Goal: Transaction & Acquisition: Purchase product/service

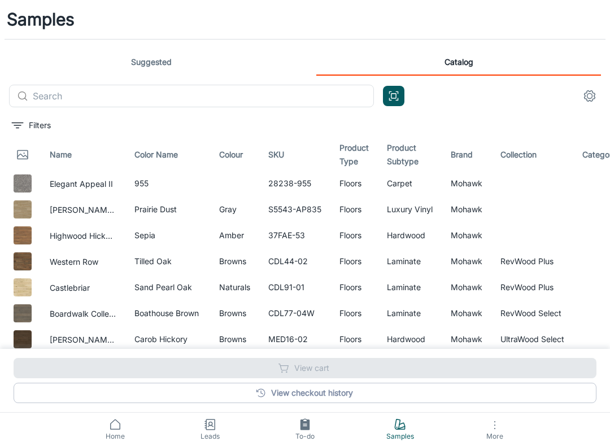
click at [44, 96] on input "text" at bounding box center [203, 96] width 341 height 23
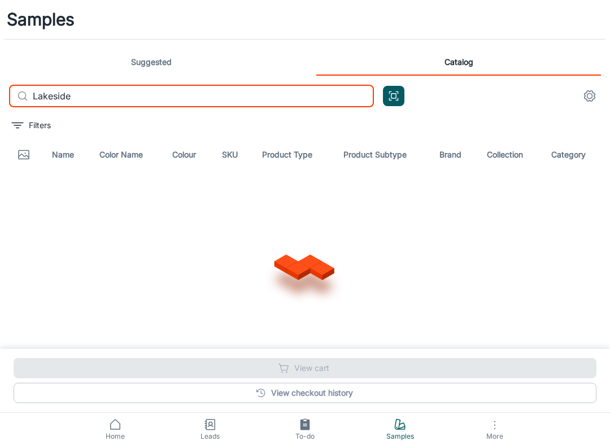
type input "Lakeside"
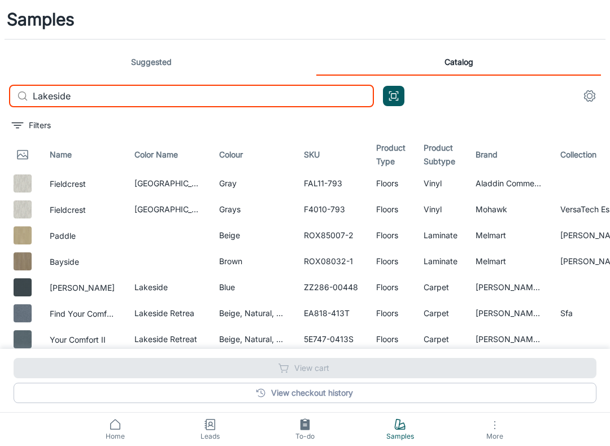
click at [510, 17] on div "Samples" at bounding box center [305, 19] width 610 height 39
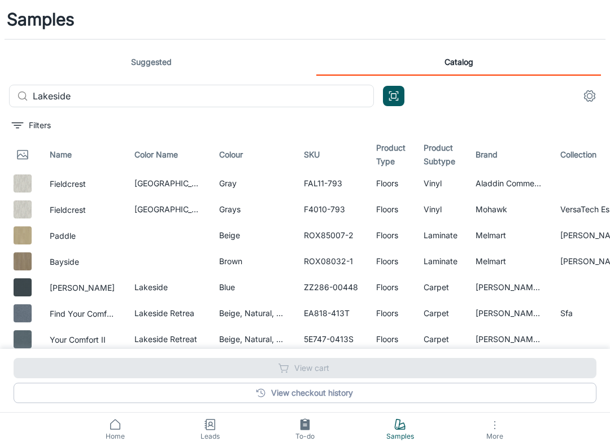
click at [209, 423] on circle at bounding box center [210, 423] width 3 height 3
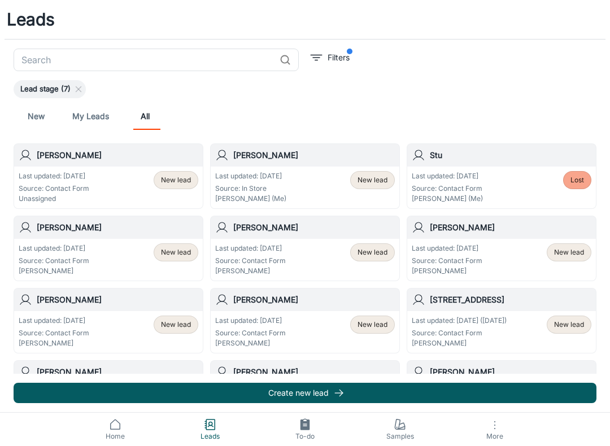
click at [118, 176] on div "Last updated: [DATE] Source: Contact Form Unassigned New lead" at bounding box center [108, 187] width 179 height 33
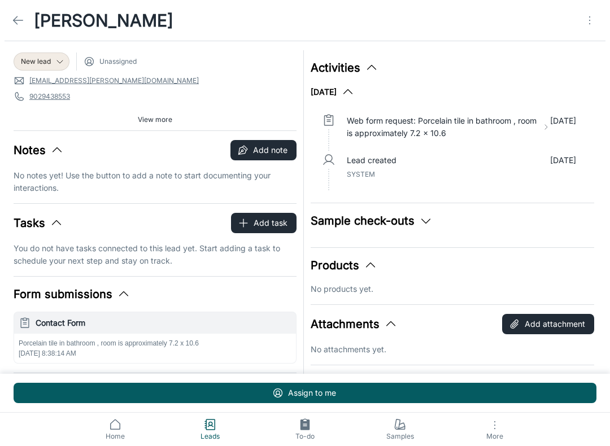
click at [114, 428] on icon at bounding box center [115, 425] width 14 height 14
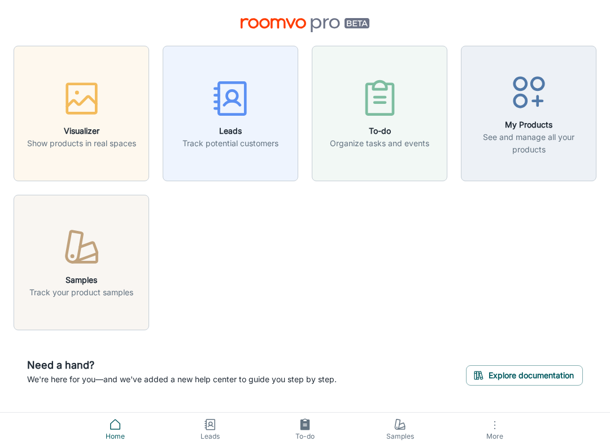
click at [84, 256] on icon "button" at bounding box center [81, 247] width 42 height 42
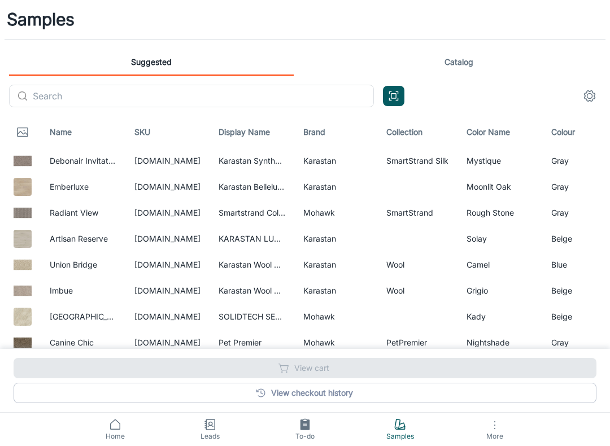
click at [463, 67] on link "Catalog" at bounding box center [458, 62] width 284 height 27
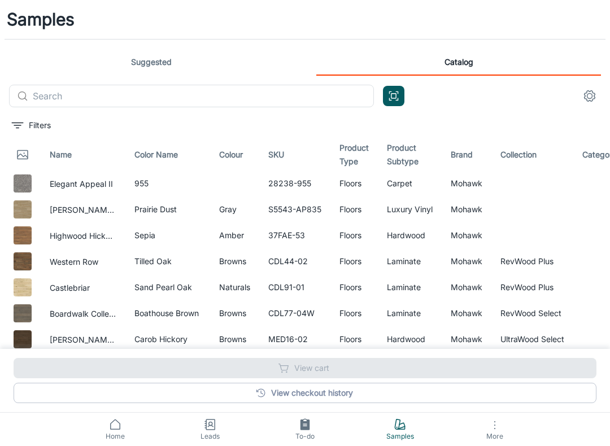
click at [84, 89] on input "text" at bounding box center [203, 96] width 341 height 23
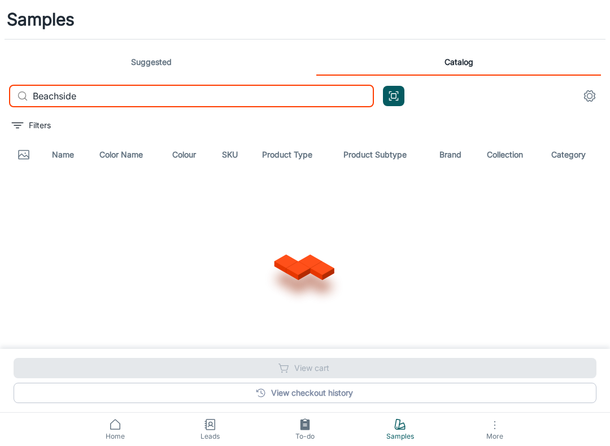
type input "Beachside"
click at [323, 188] on div at bounding box center [305, 264] width 582 height 181
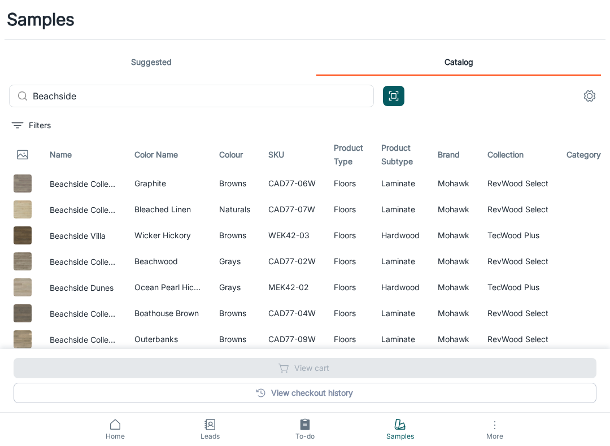
click at [592, 232] on icon "button" at bounding box center [592, 234] width 11 height 8
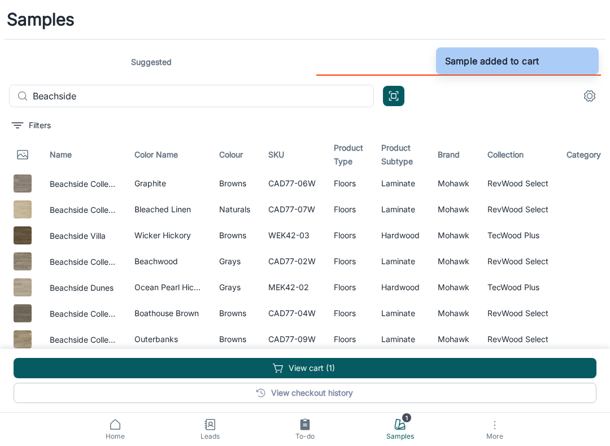
click at [306, 366] on button "View cart (1)" at bounding box center [305, 368] width 582 height 20
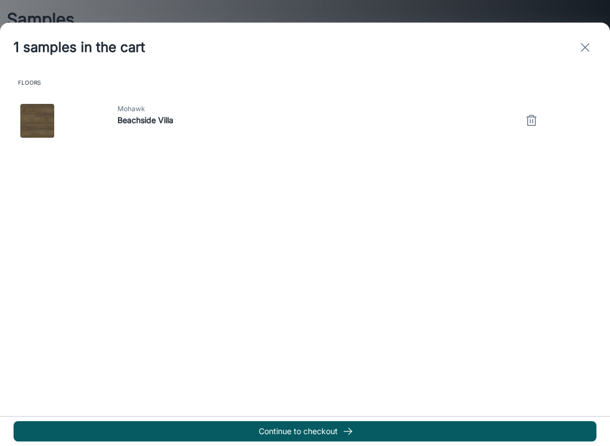
click at [307, 435] on button "Continue to checkout" at bounding box center [305, 431] width 582 height 20
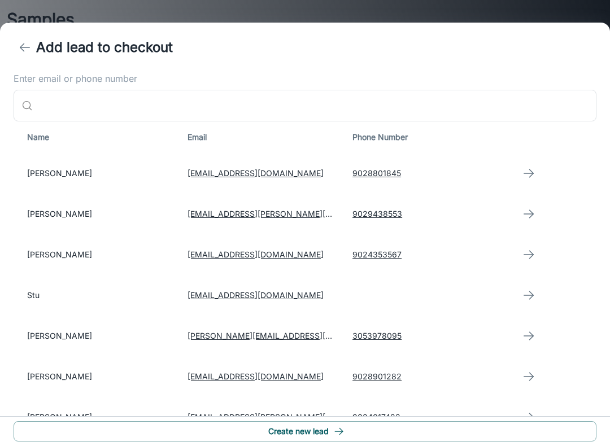
click at [299, 422] on button "Create new lead" at bounding box center [305, 431] width 582 height 20
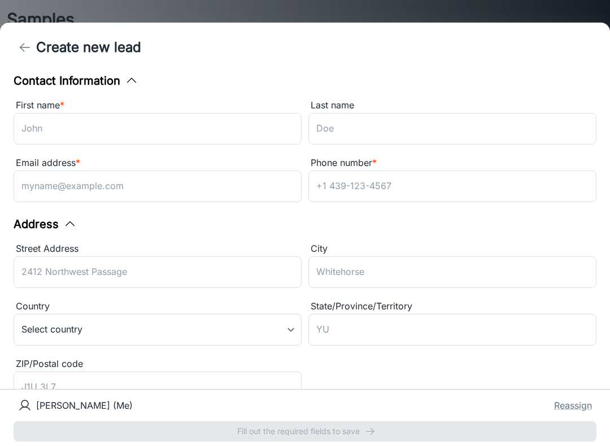
click at [27, 43] on icon "back" at bounding box center [25, 48] width 14 height 14
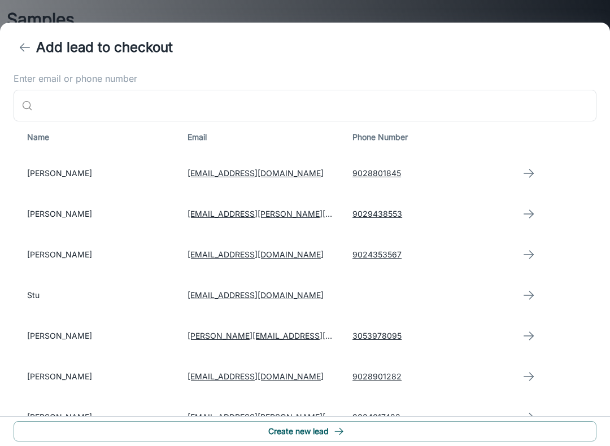
click at [54, 255] on td "[PERSON_NAME]" at bounding box center [96, 254] width 165 height 41
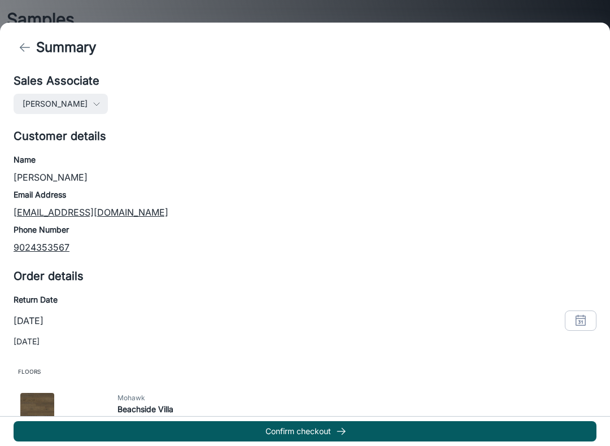
click at [297, 435] on button "Confirm checkout" at bounding box center [305, 431] width 582 height 20
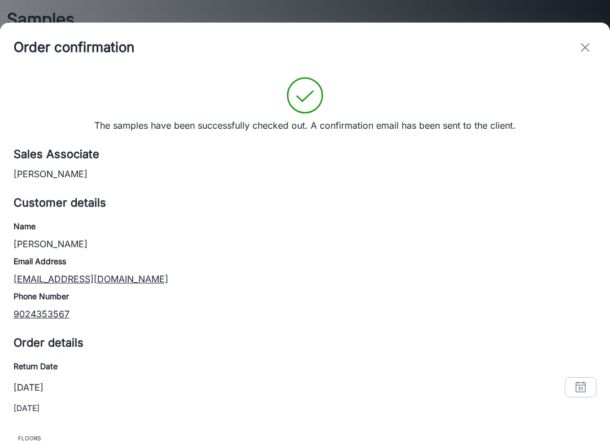
click at [584, 41] on icon "exit" at bounding box center [585, 48] width 14 height 14
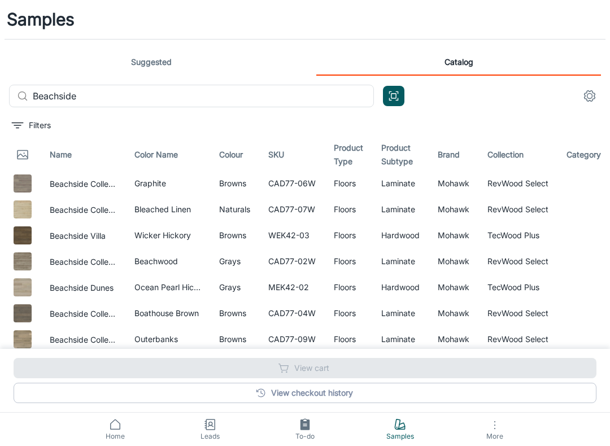
click at [396, 426] on icon at bounding box center [400, 425] width 14 height 14
click at [302, 392] on link "View checkout history" at bounding box center [305, 393] width 582 height 20
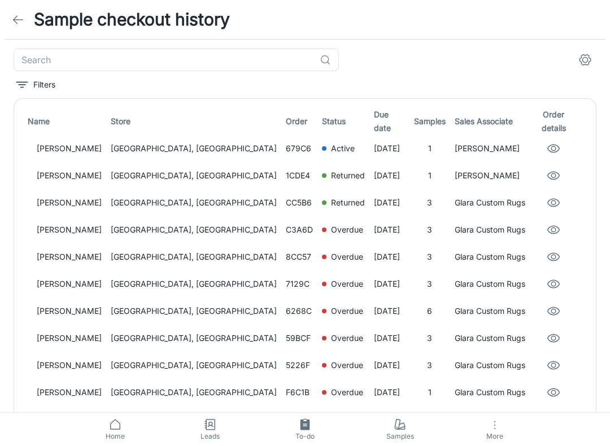
click at [369, 141] on td "[DATE]" at bounding box center [389, 148] width 40 height 27
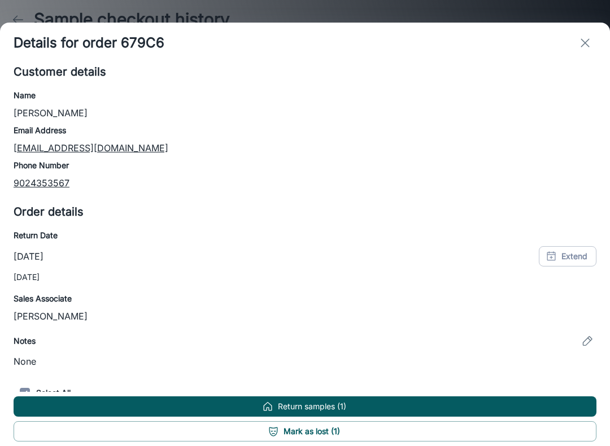
click at [322, 399] on button "Return samples (1)" at bounding box center [305, 406] width 582 height 20
click at [355, 399] on button "Mark as lost (1)" at bounding box center [305, 406] width 582 height 20
